Goal: Transaction & Acquisition: Purchase product/service

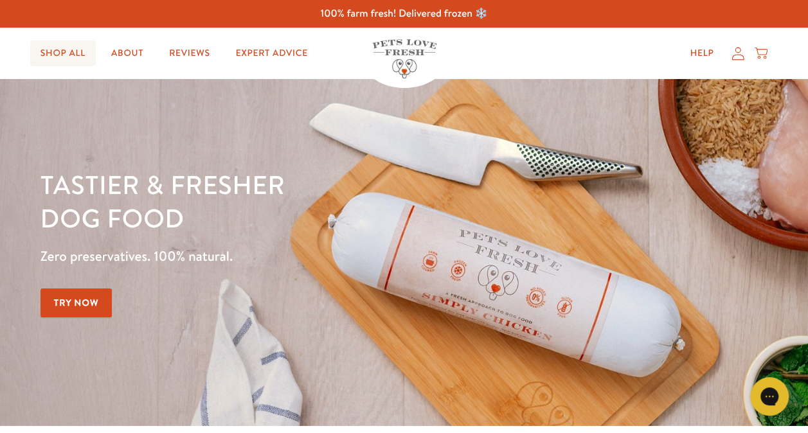
click at [57, 51] on link "Shop All" at bounding box center [63, 53] width 66 height 26
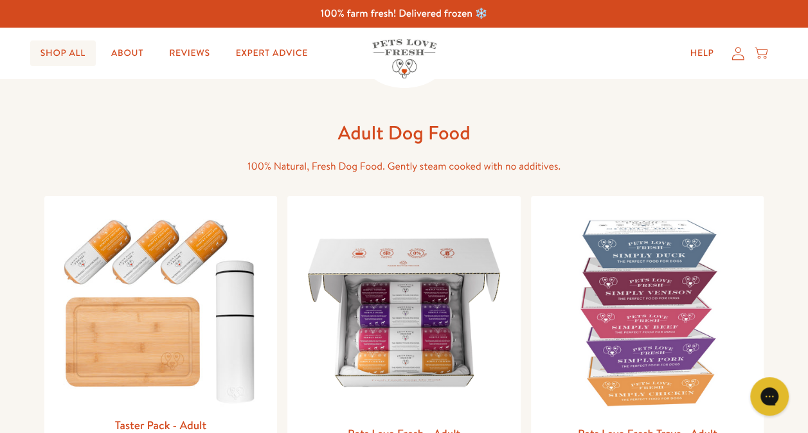
click at [64, 54] on link "Shop All" at bounding box center [63, 53] width 66 height 26
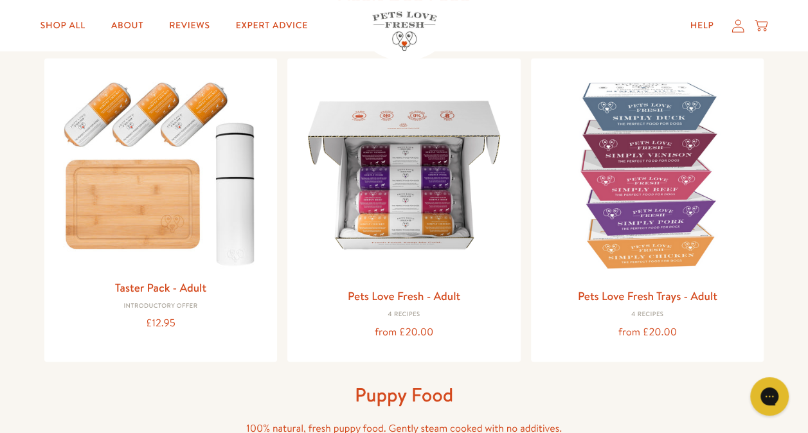
scroll to position [149, 0]
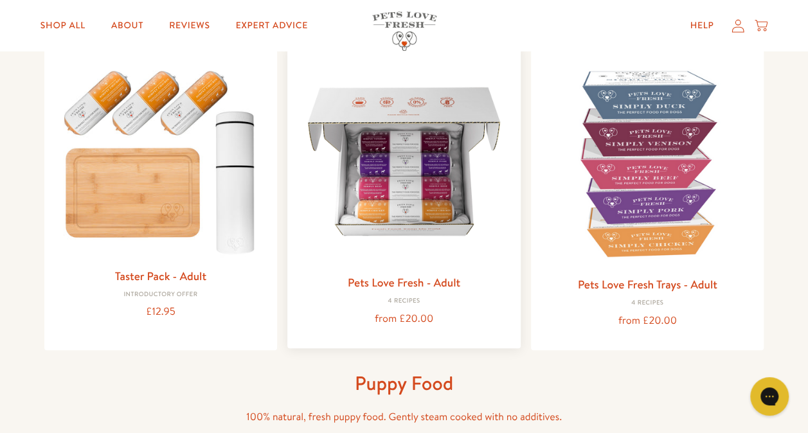
click at [407, 287] on link "Pets Love Fresh - Adult" at bounding box center [404, 282] width 112 height 16
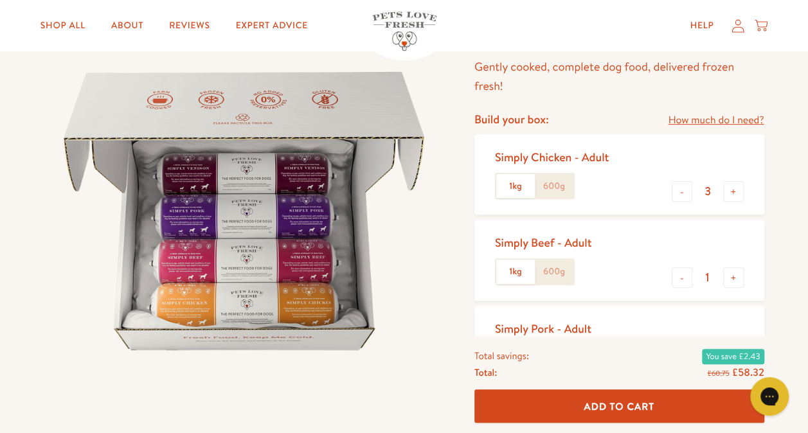
scroll to position [111, 0]
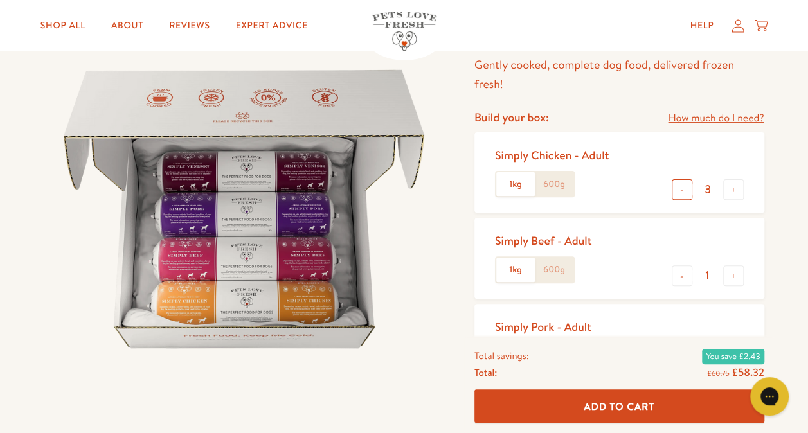
click at [677, 194] on button "-" at bounding box center [682, 189] width 21 height 21
type input "1"
click at [681, 284] on button "-" at bounding box center [682, 275] width 21 height 21
type input "0"
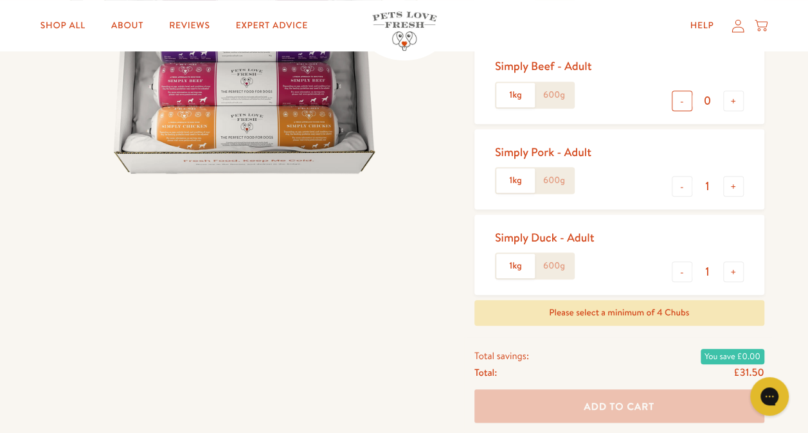
scroll to position [321, 0]
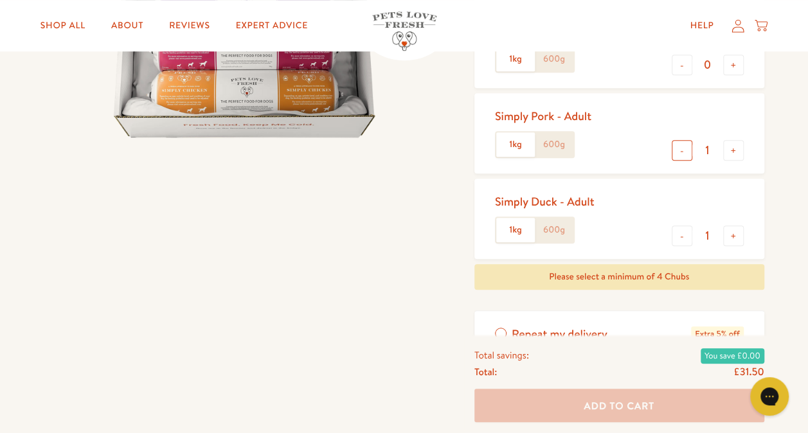
click at [684, 144] on button "-" at bounding box center [682, 150] width 21 height 21
type input "0"
click at [683, 243] on button "-" at bounding box center [682, 236] width 21 height 21
type input "0"
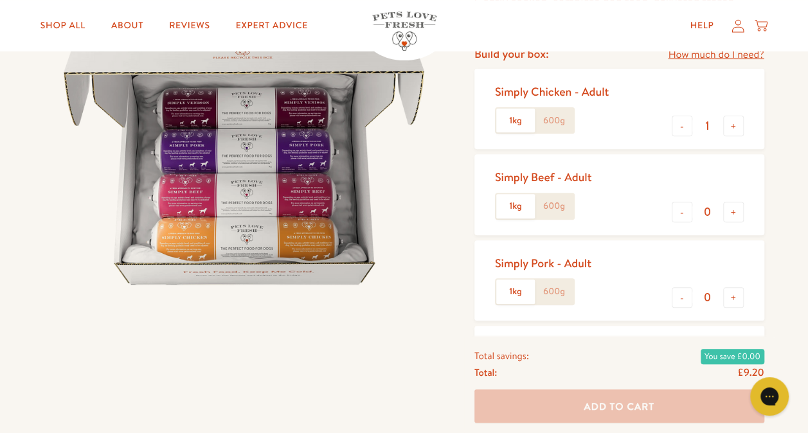
scroll to position [142, 0]
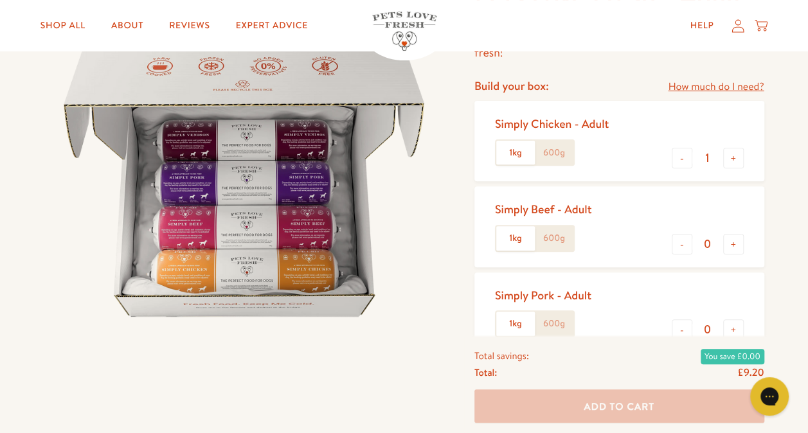
click at [560, 145] on label "600g" at bounding box center [554, 153] width 39 height 24
click at [0, 0] on input "600g" at bounding box center [0, 0] width 0 height 0
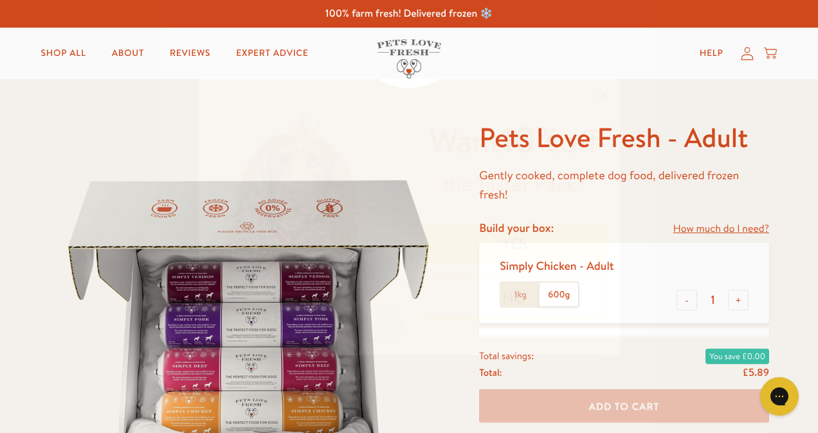
click at [604, 91] on circle "Close dialog" at bounding box center [602, 94] width 21 height 21
